Goal: Information Seeking & Learning: Learn about a topic

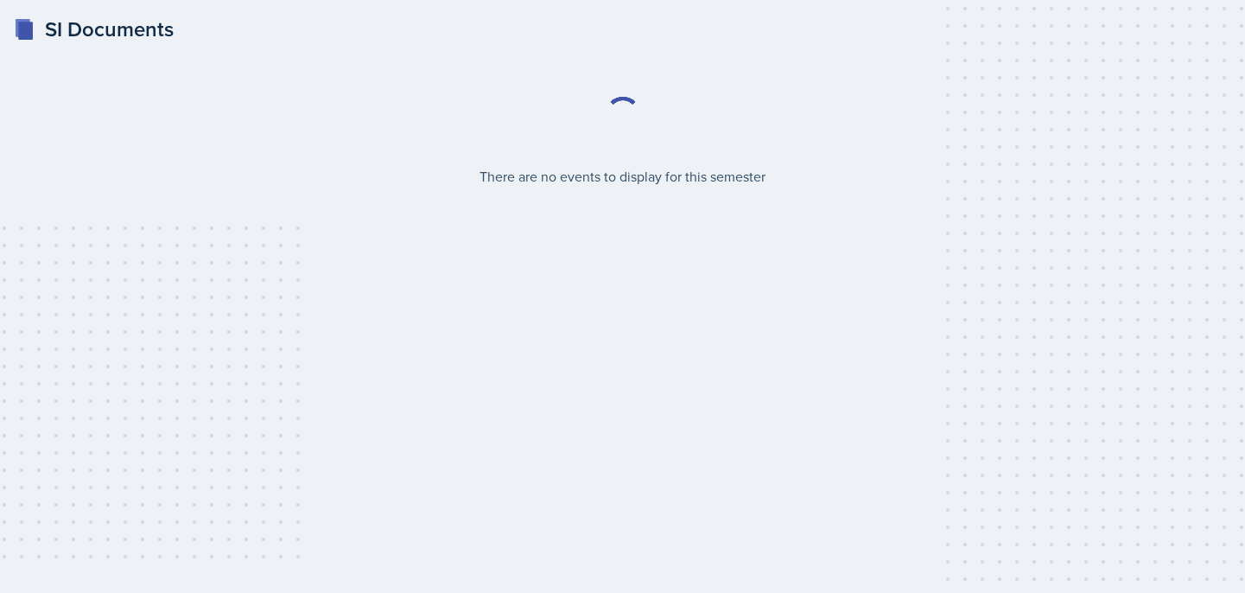
select select "2bed604d-1099-4043-b1bc-2365e8740244"
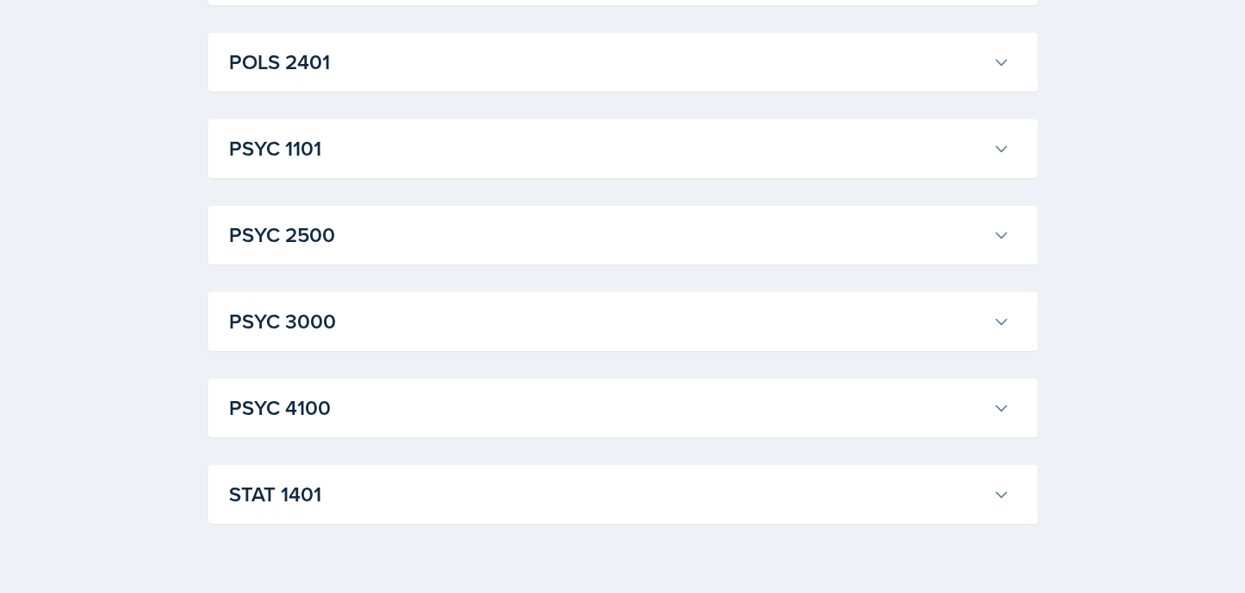
scroll to position [2498, 0]
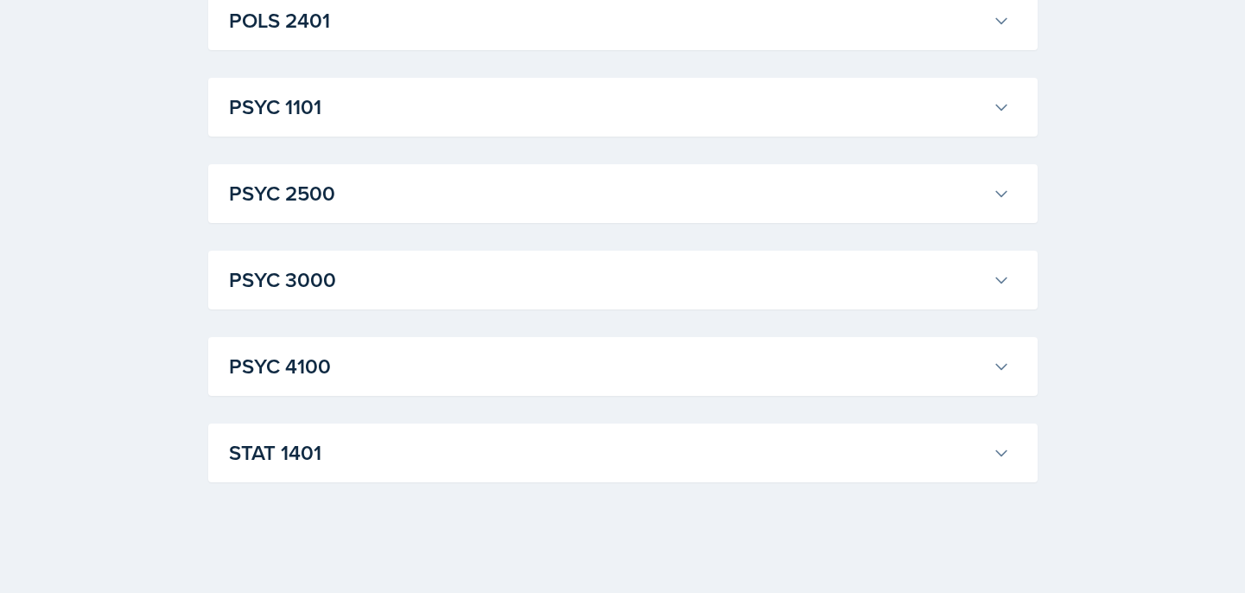
click at [665, 282] on h3 "PSYC 3000" at bounding box center [607, 279] width 757 height 31
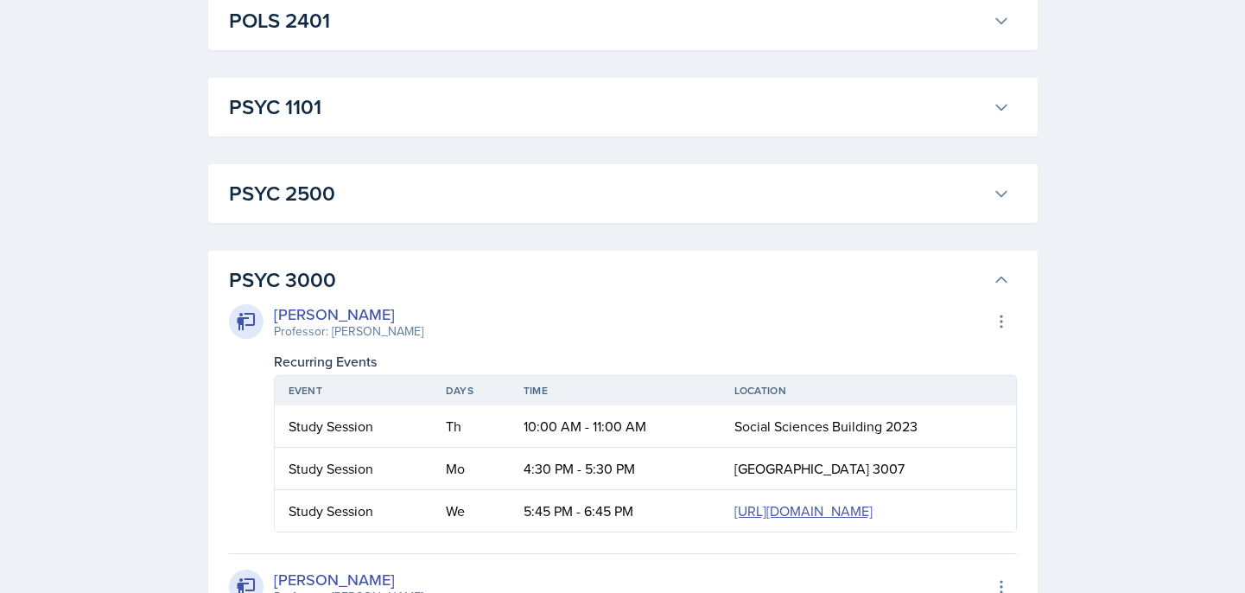
click at [665, 283] on h3 "PSYC 3000" at bounding box center [607, 279] width 757 height 31
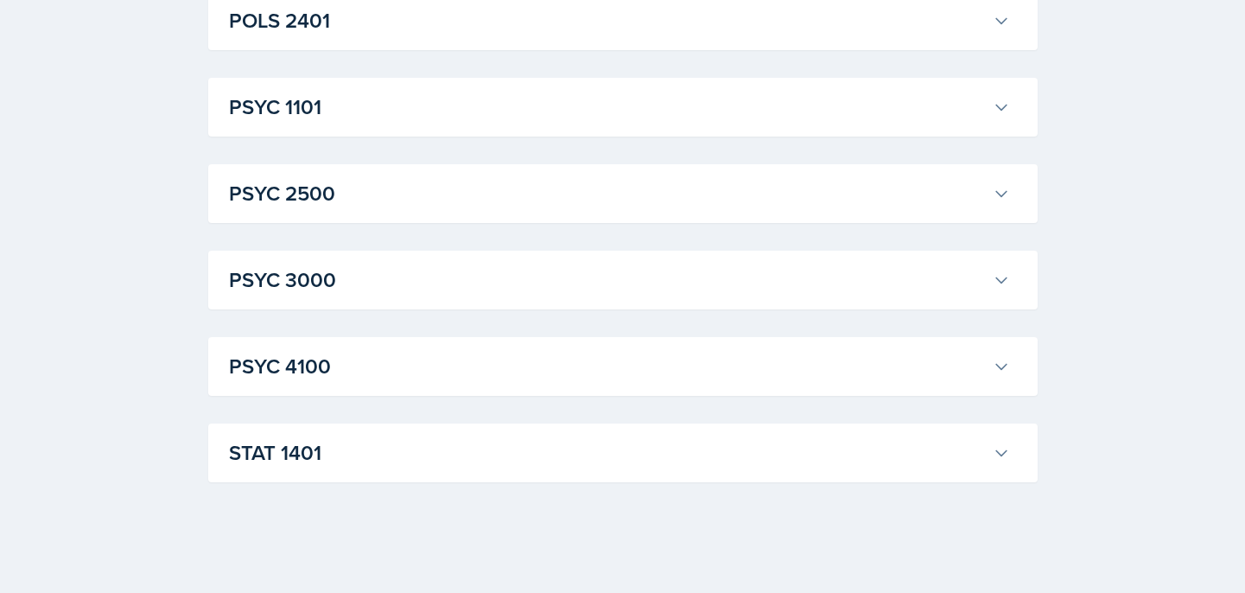
click at [665, 283] on h3 "PSYC 3000" at bounding box center [607, 279] width 757 height 31
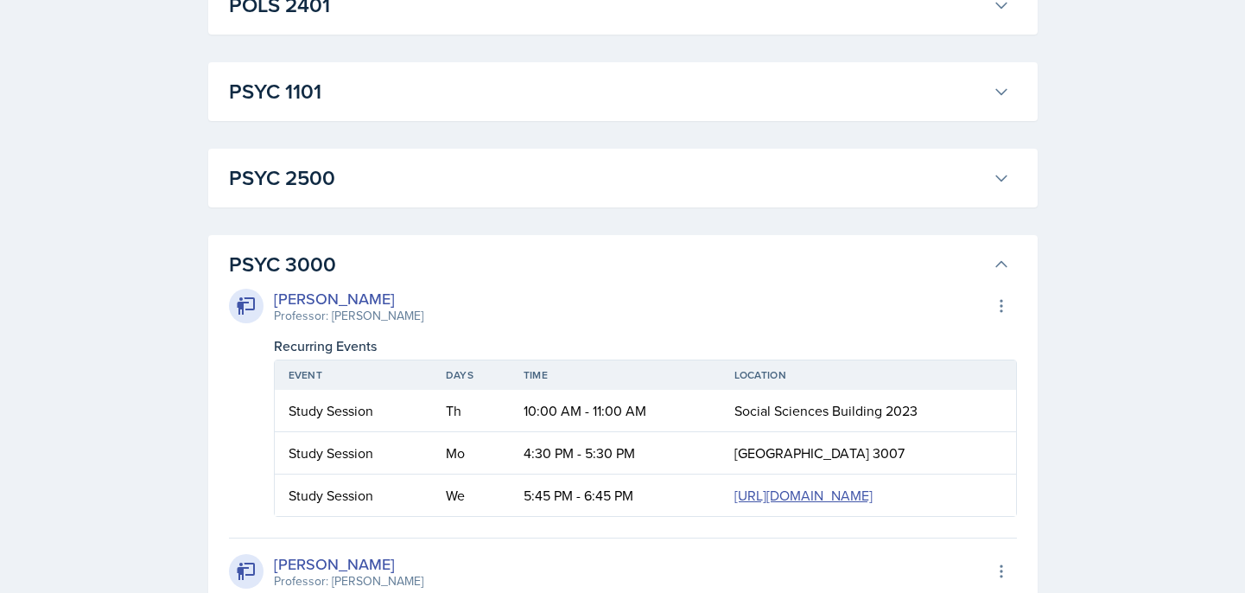
scroll to position [2471, 0]
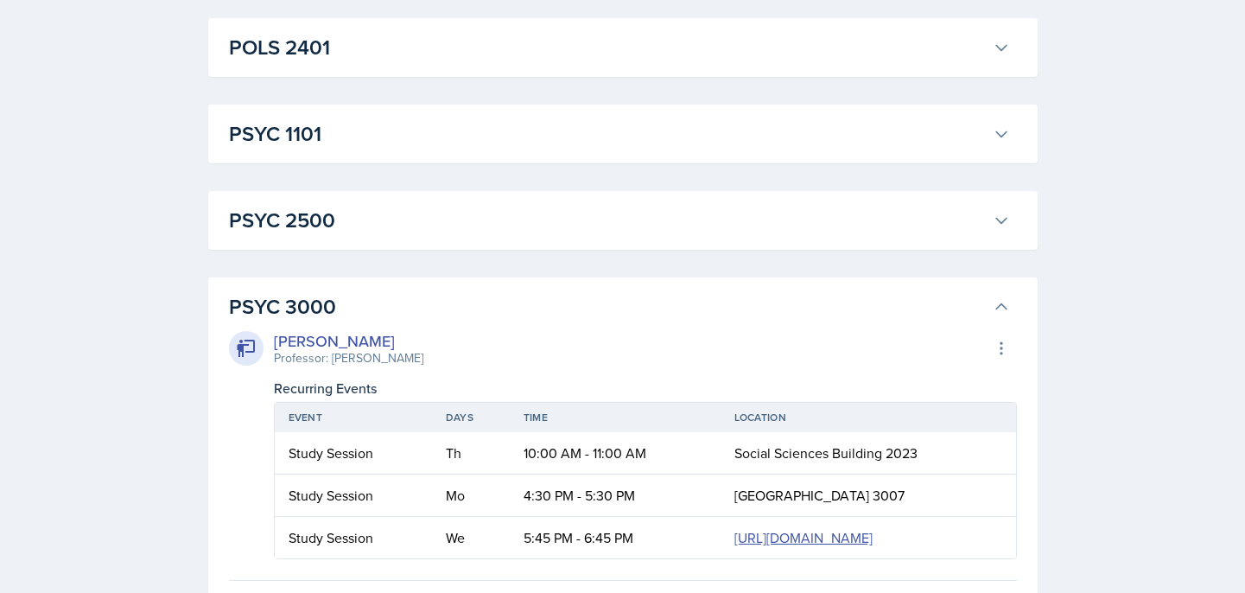
click at [662, 232] on h3 "PSYC 2500" at bounding box center [607, 220] width 757 height 31
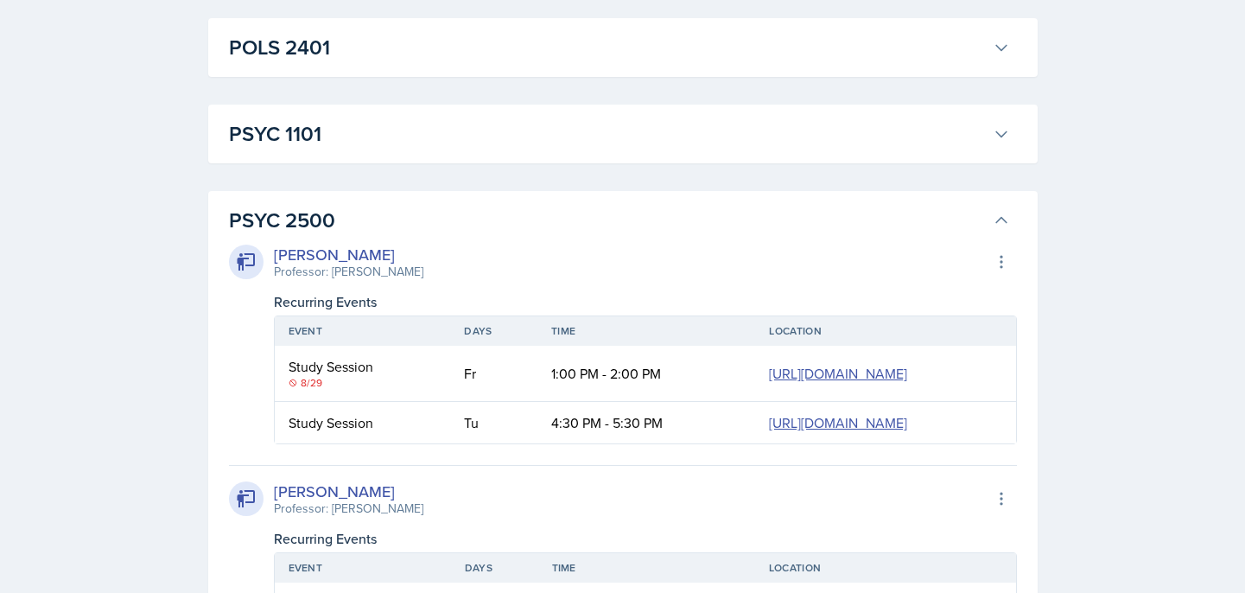
click at [662, 244] on div "[PERSON_NAME] Professor: [PERSON_NAME] Export to Google Calendar" at bounding box center [623, 262] width 788 height 38
click at [665, 220] on h3 "PSYC 2500" at bounding box center [607, 220] width 757 height 31
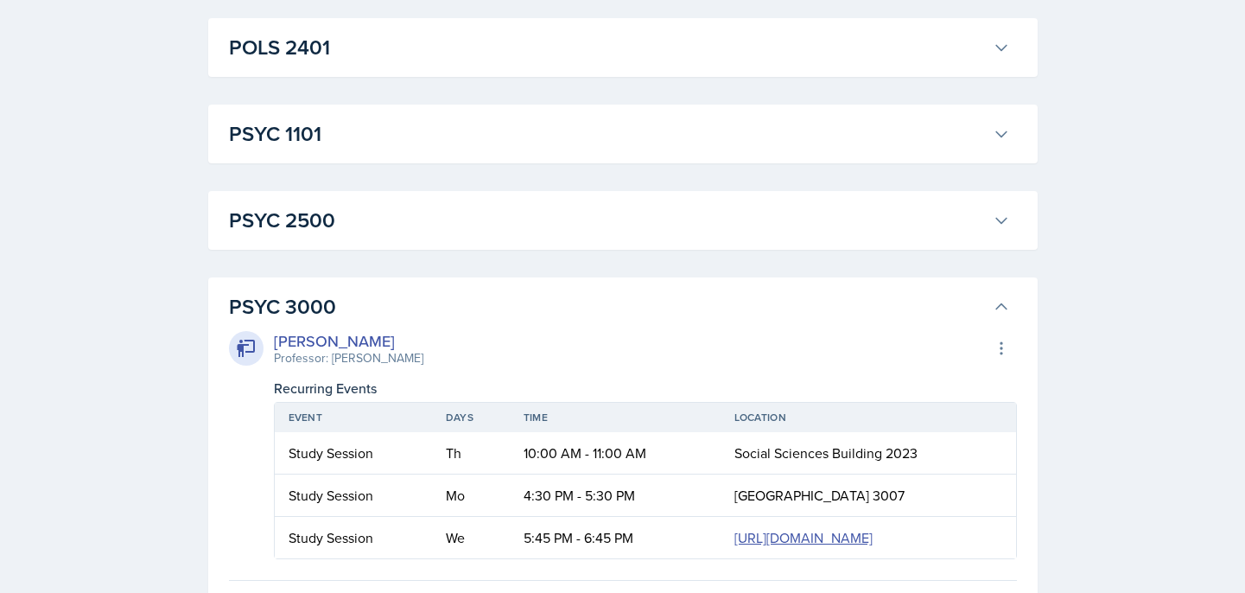
click at [685, 130] on h3 "PSYC 1101" at bounding box center [607, 133] width 757 height 31
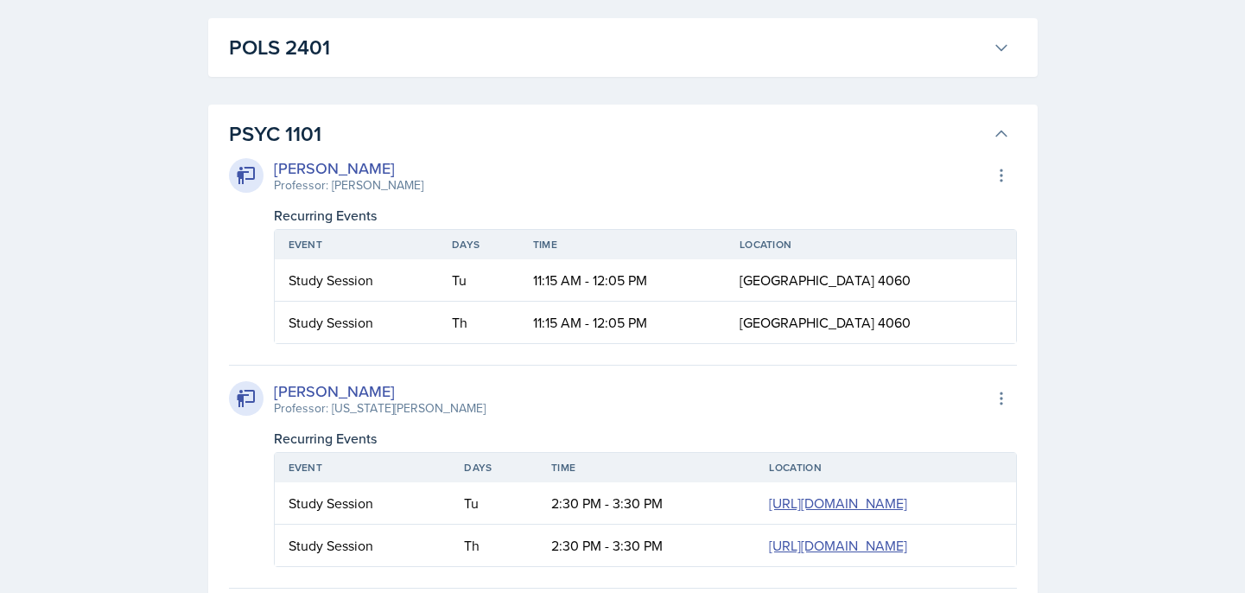
click at [686, 132] on h3 "PSYC 1101" at bounding box center [607, 133] width 757 height 31
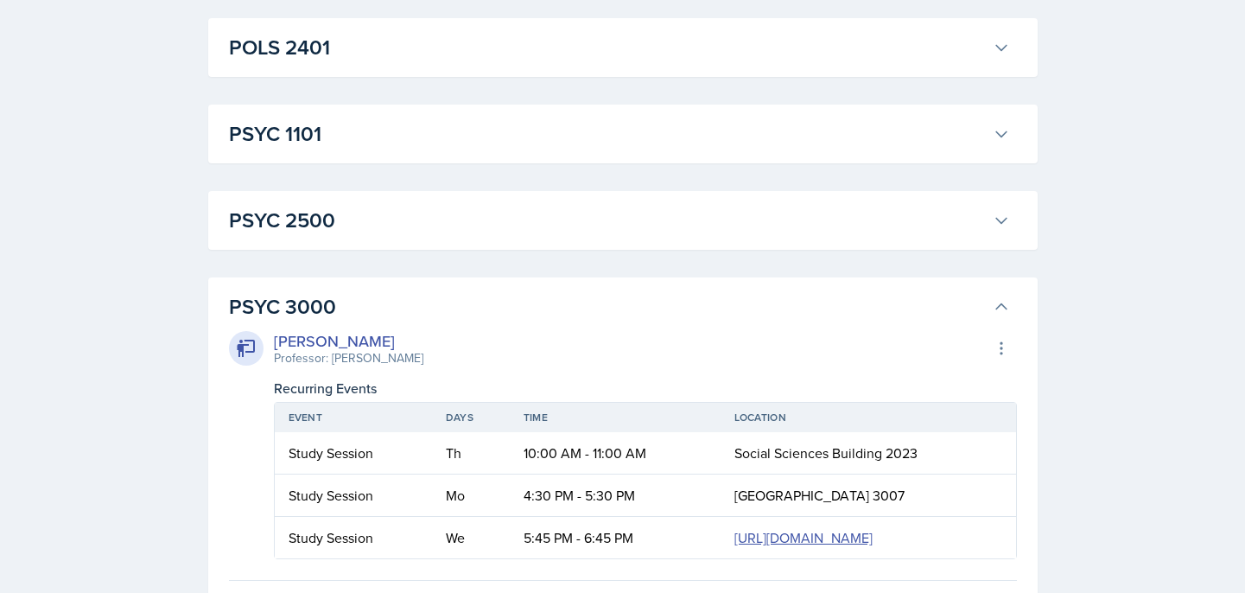
click at [616, 308] on h3 "PSYC 3000" at bounding box center [607, 306] width 757 height 31
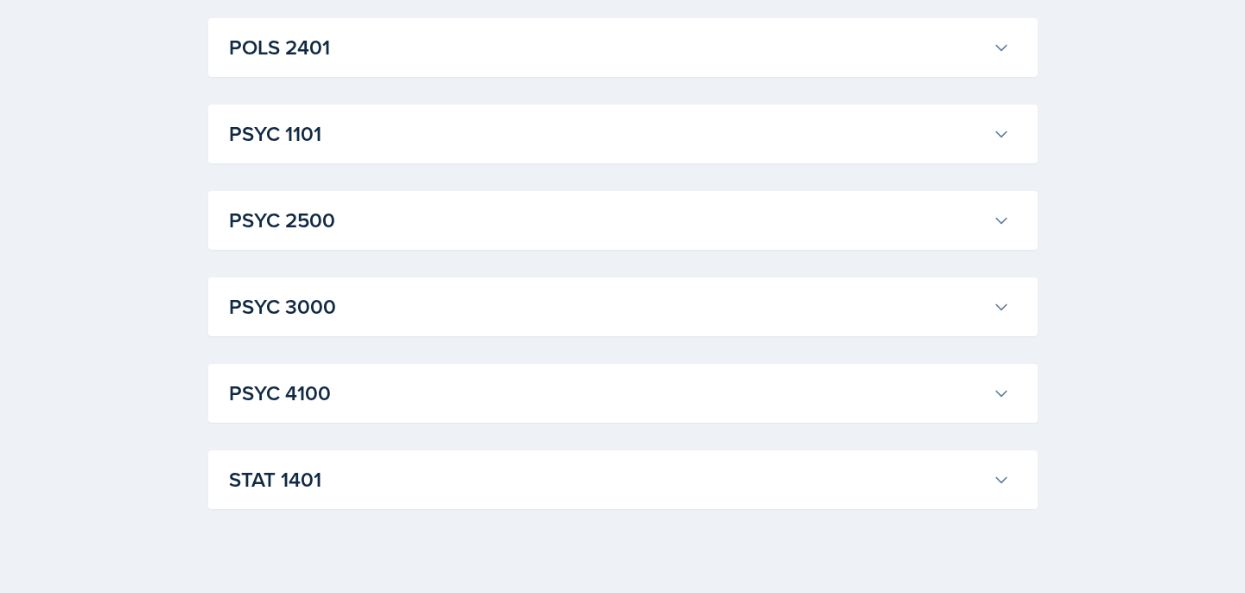
scroll to position [2498, 0]
